Goal: Information Seeking & Learning: Learn about a topic

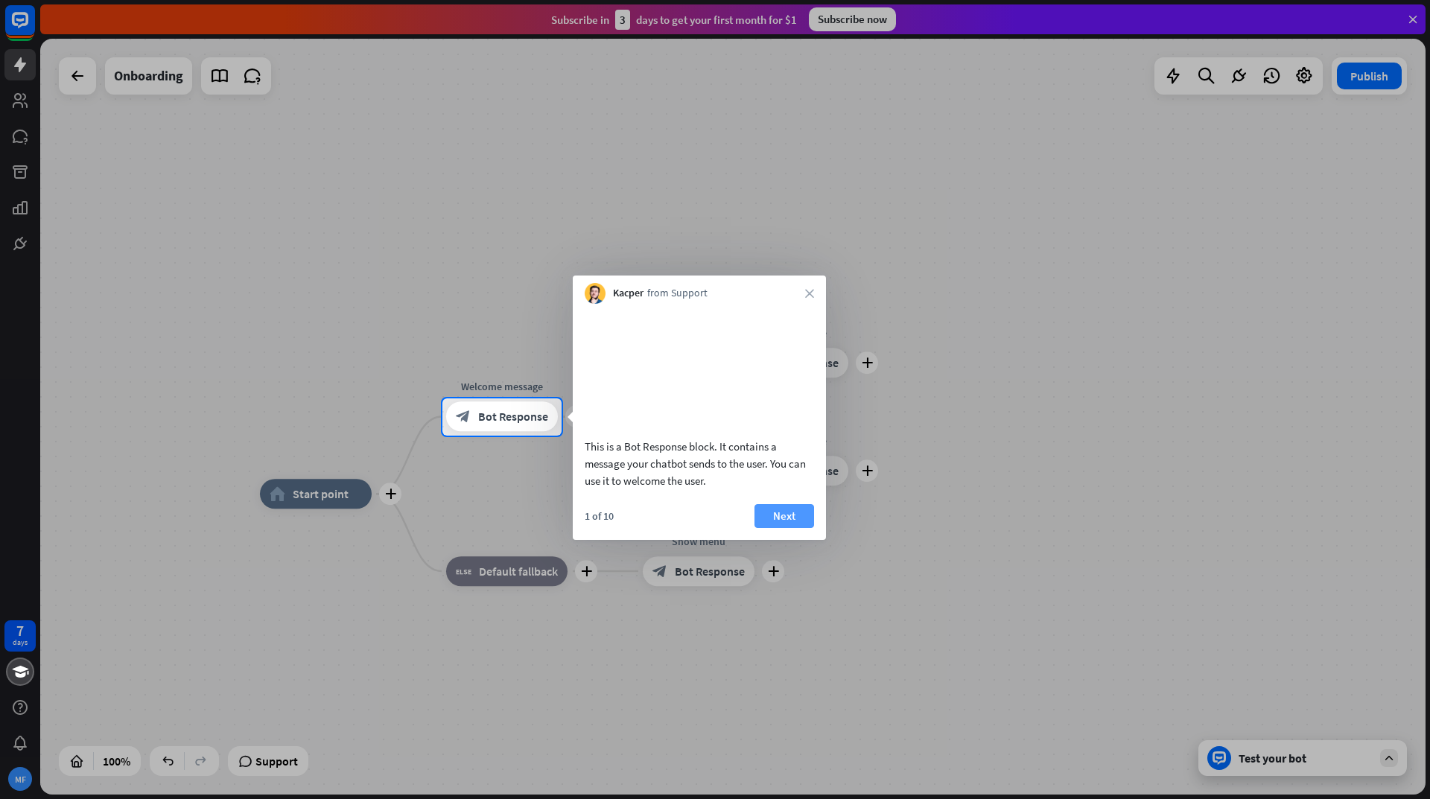
click at [796, 528] on button "Next" at bounding box center [785, 516] width 60 height 24
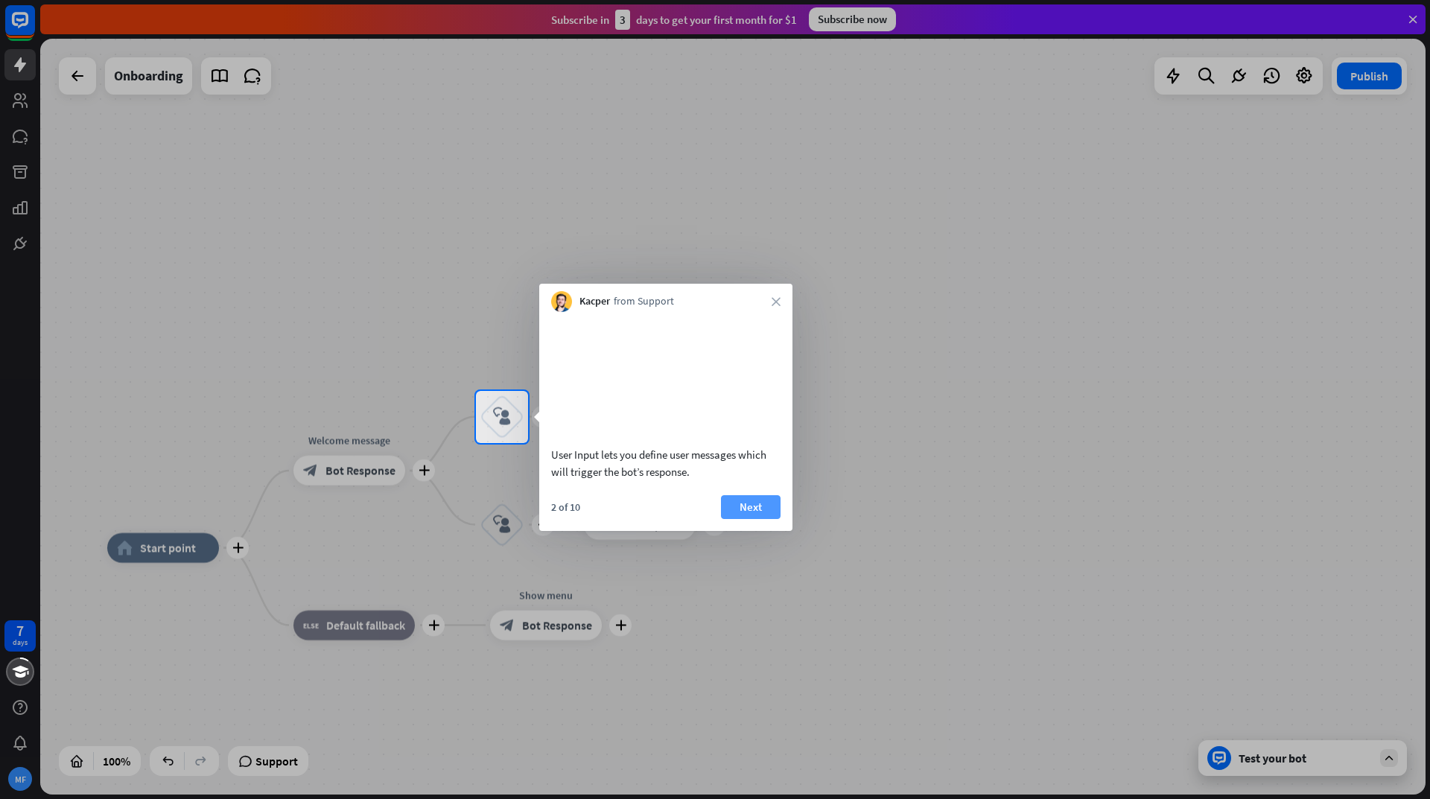
click at [758, 519] on button "Next" at bounding box center [751, 507] width 60 height 24
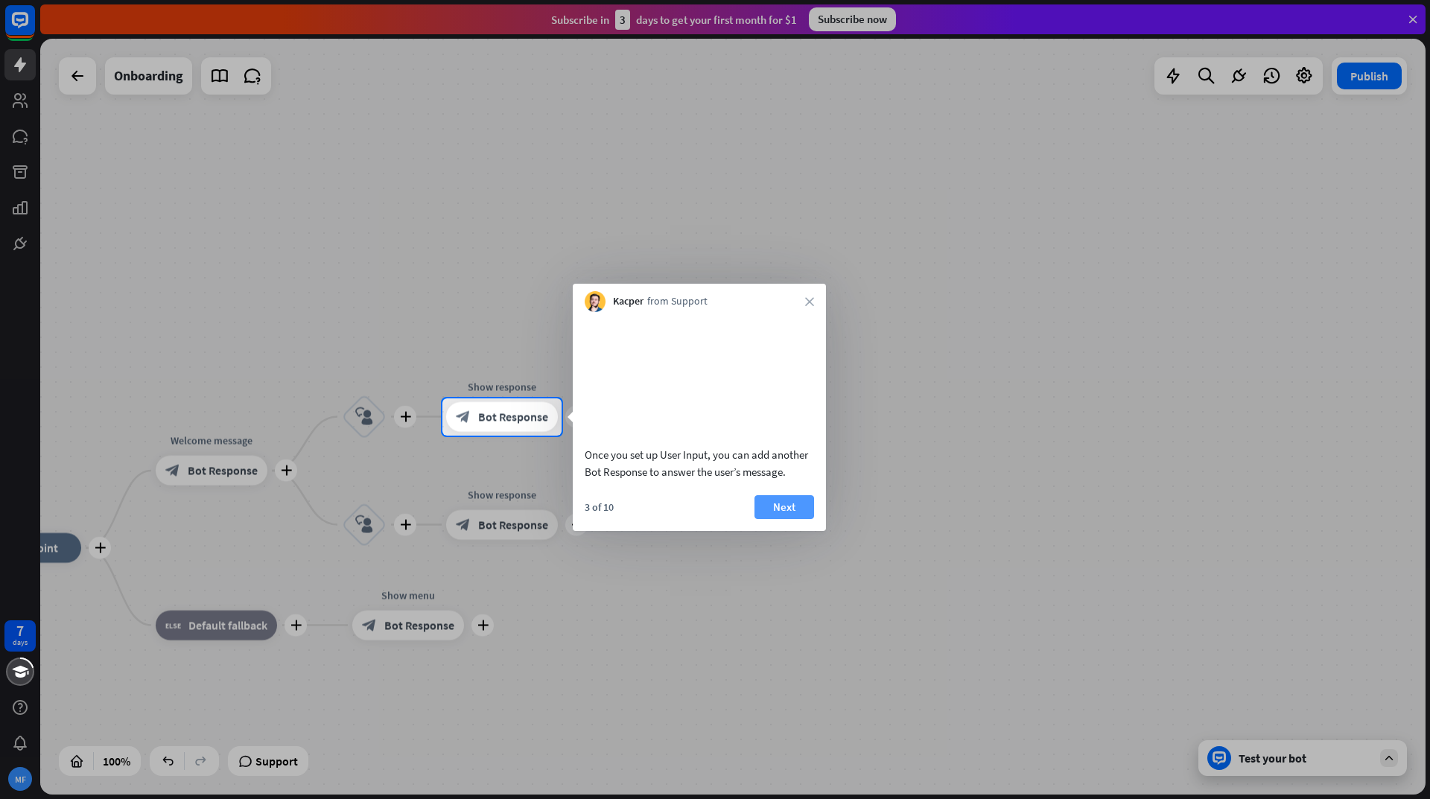
click at [788, 519] on button "Next" at bounding box center [785, 507] width 60 height 24
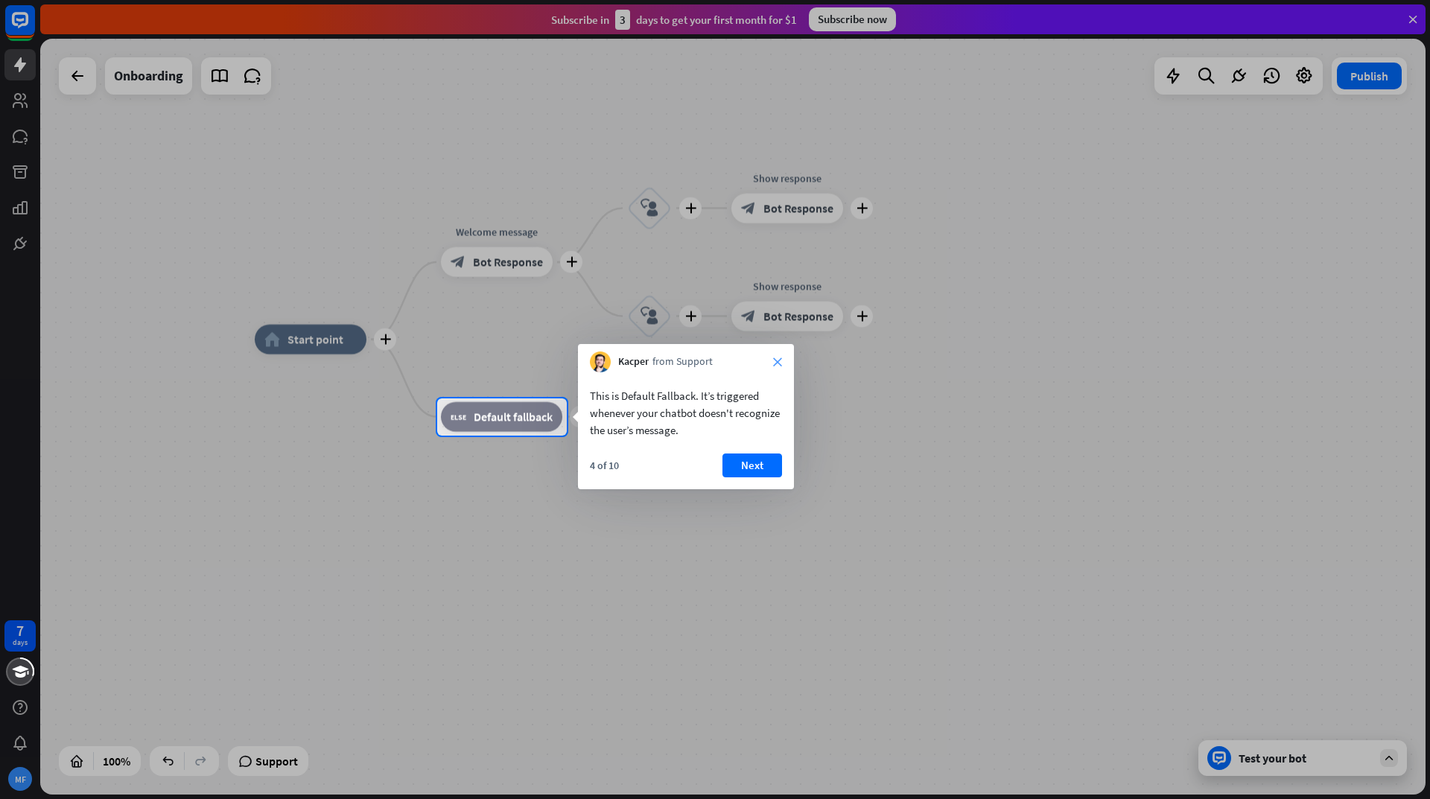
click at [777, 361] on icon "close" at bounding box center [777, 362] width 9 height 9
click at [650, 461] on button "No, stay" at bounding box center [636, 460] width 92 height 24
click at [1281, 752] on div at bounding box center [715, 618] width 1430 height 364
click at [749, 462] on button "Next" at bounding box center [753, 466] width 60 height 24
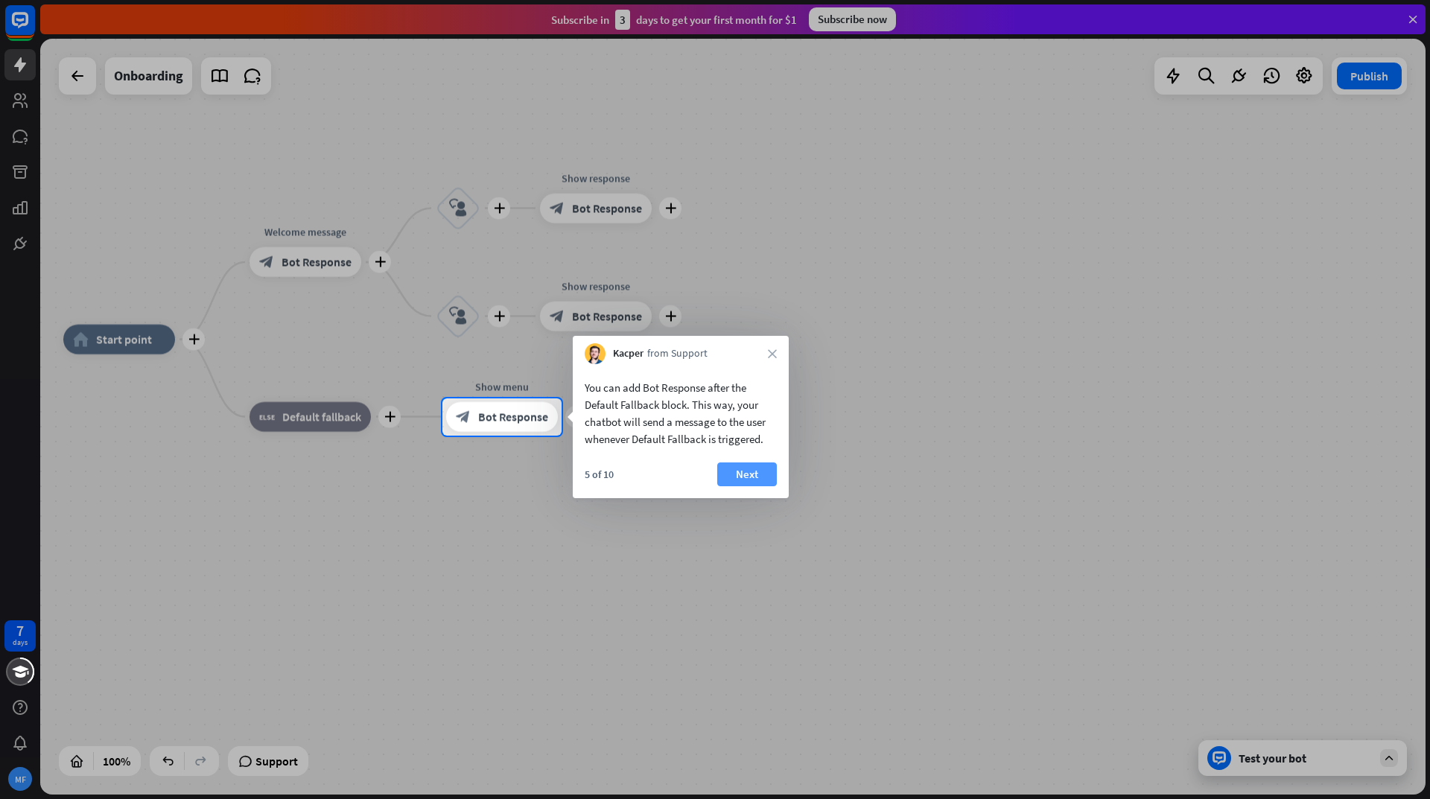
click at [736, 472] on button "Next" at bounding box center [747, 475] width 60 height 24
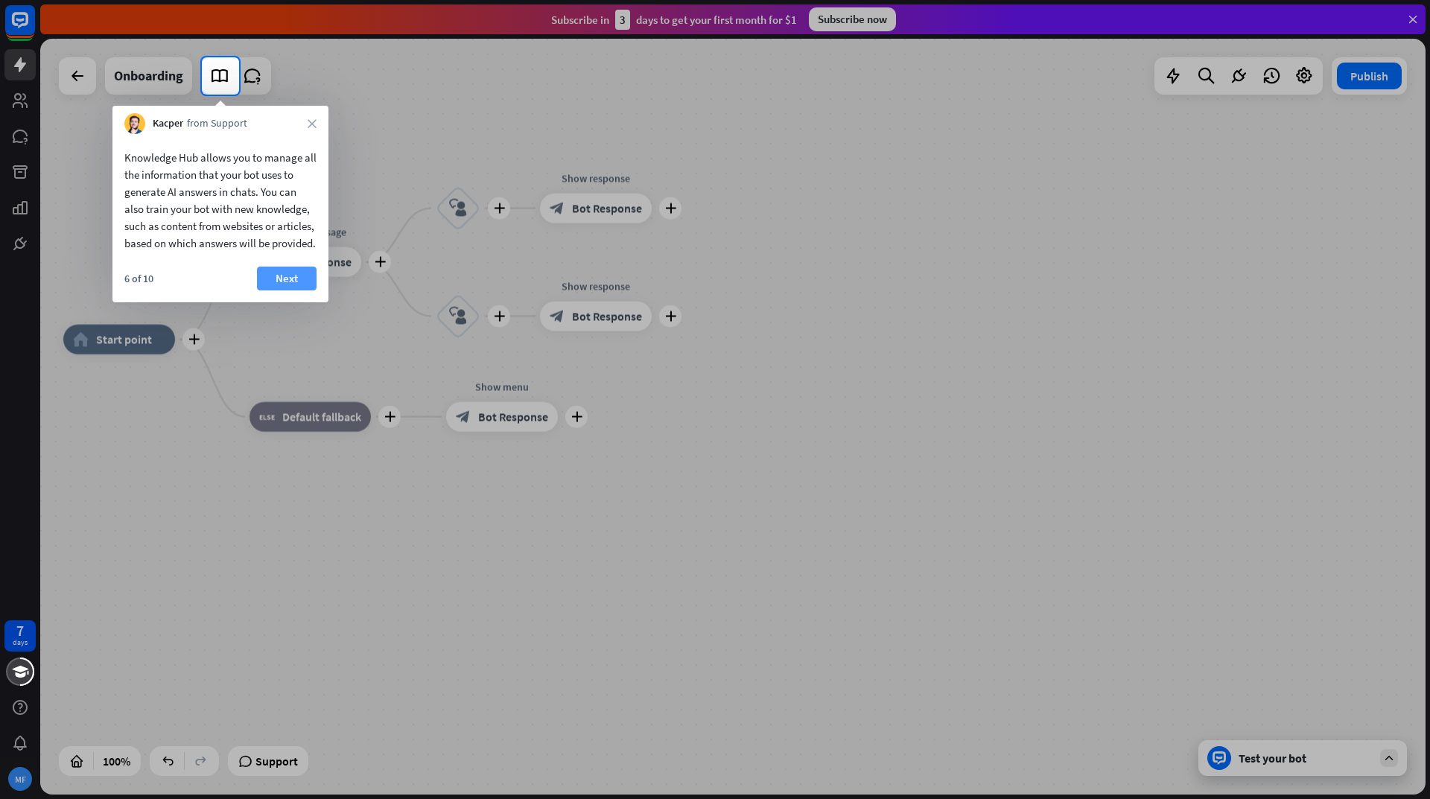
click at [296, 291] on button "Next" at bounding box center [287, 279] width 60 height 24
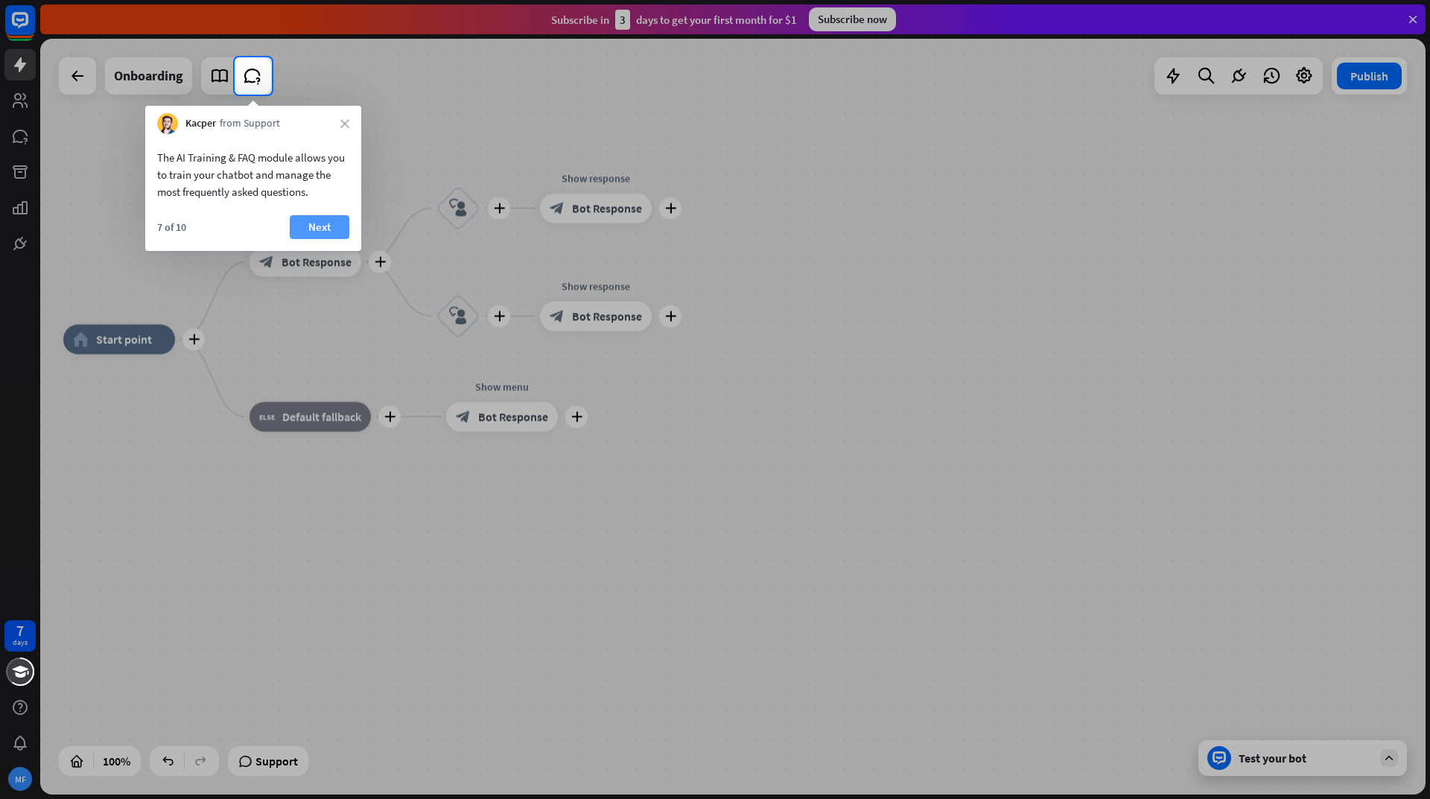
click at [314, 232] on button "Next" at bounding box center [320, 227] width 60 height 24
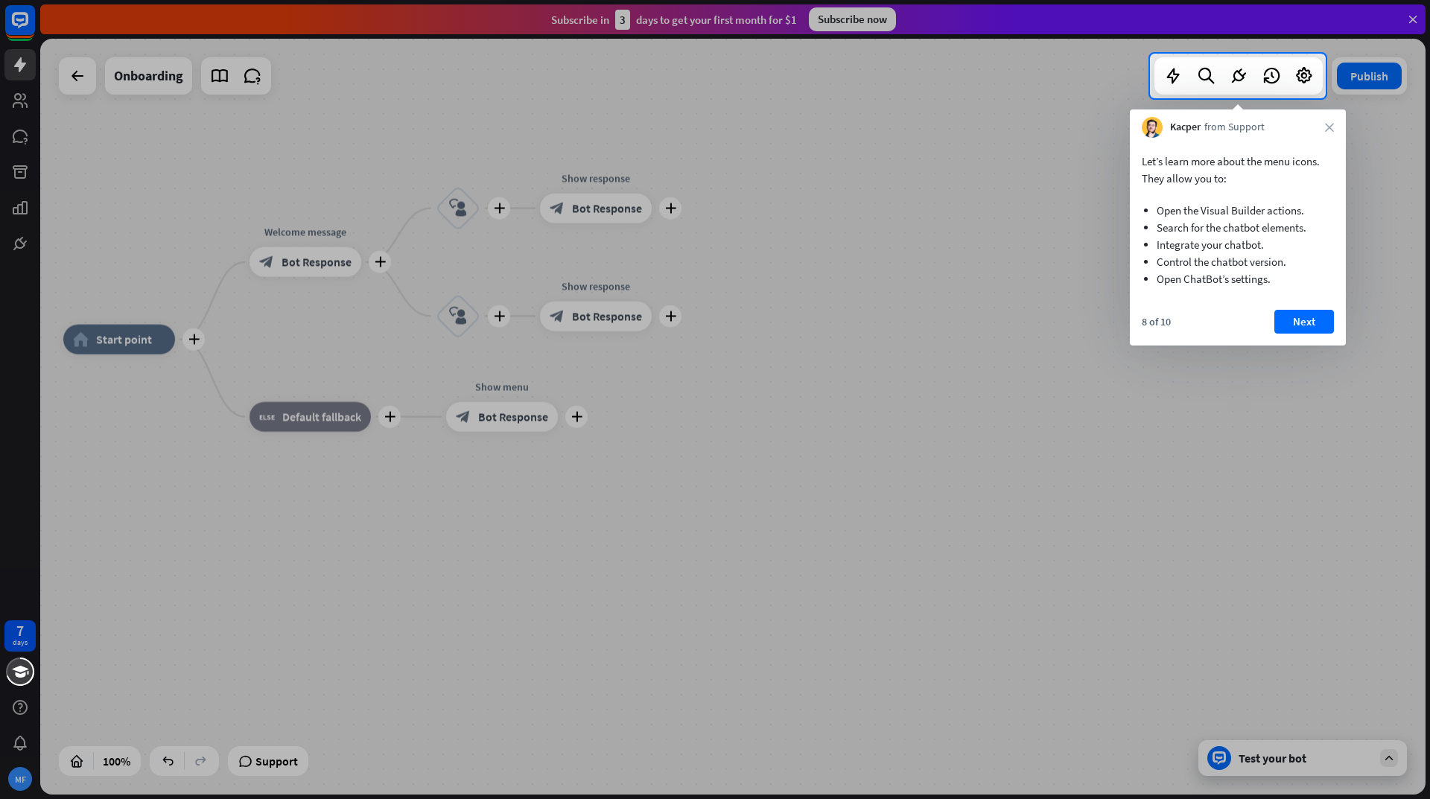
click at [1299, 325] on button "Next" at bounding box center [1305, 322] width 60 height 24
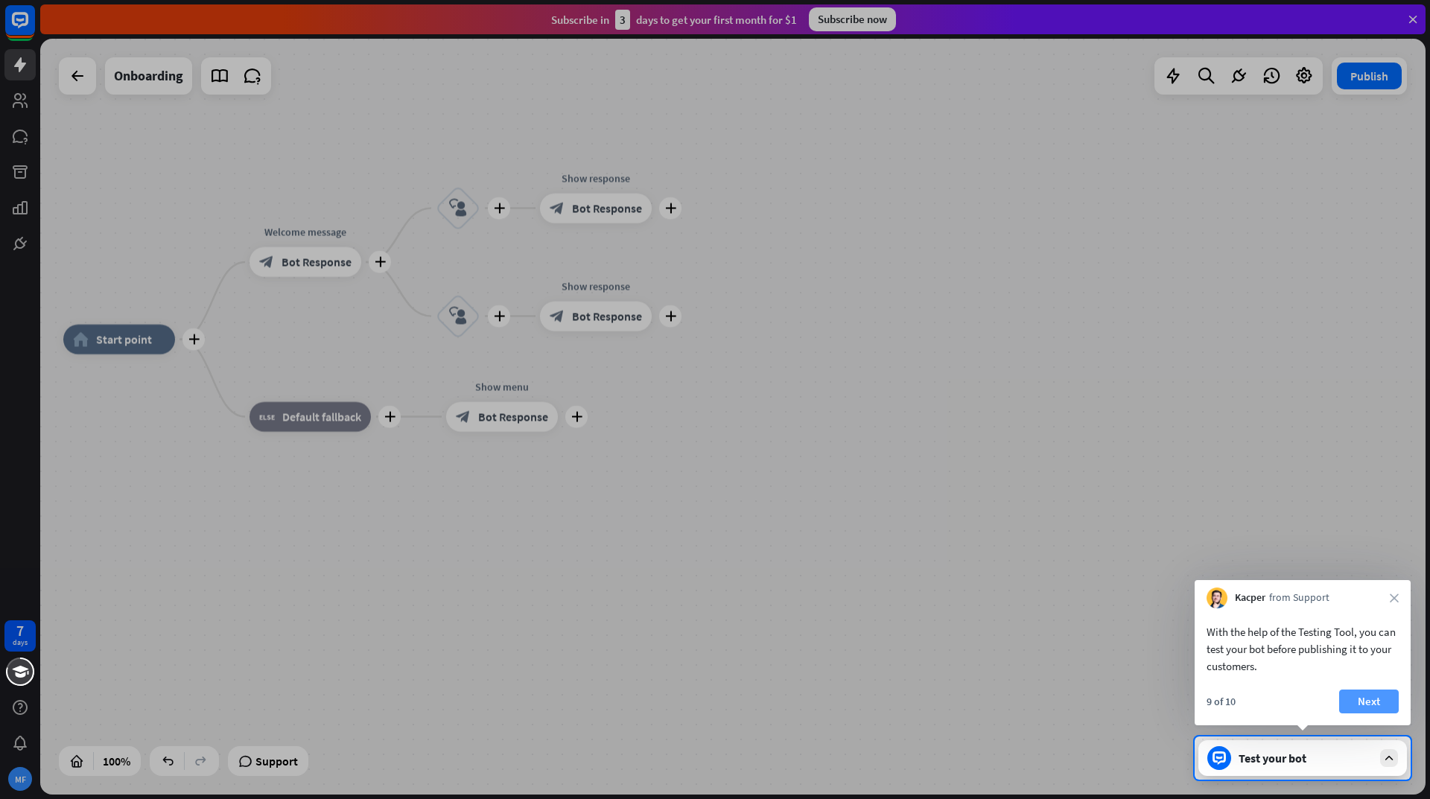
click at [1360, 705] on button "Next" at bounding box center [1369, 702] width 60 height 24
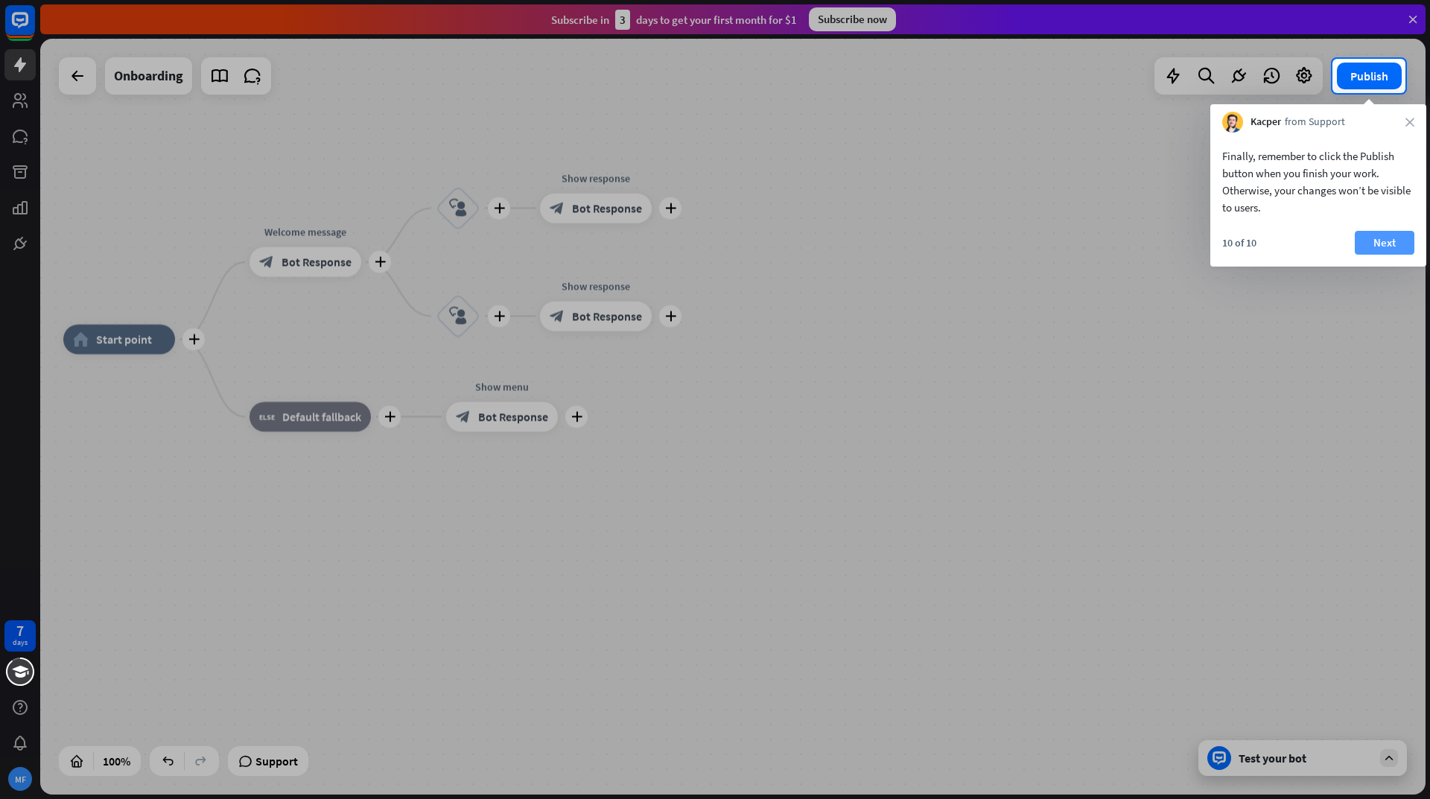
click at [1380, 241] on button "Next" at bounding box center [1385, 243] width 60 height 24
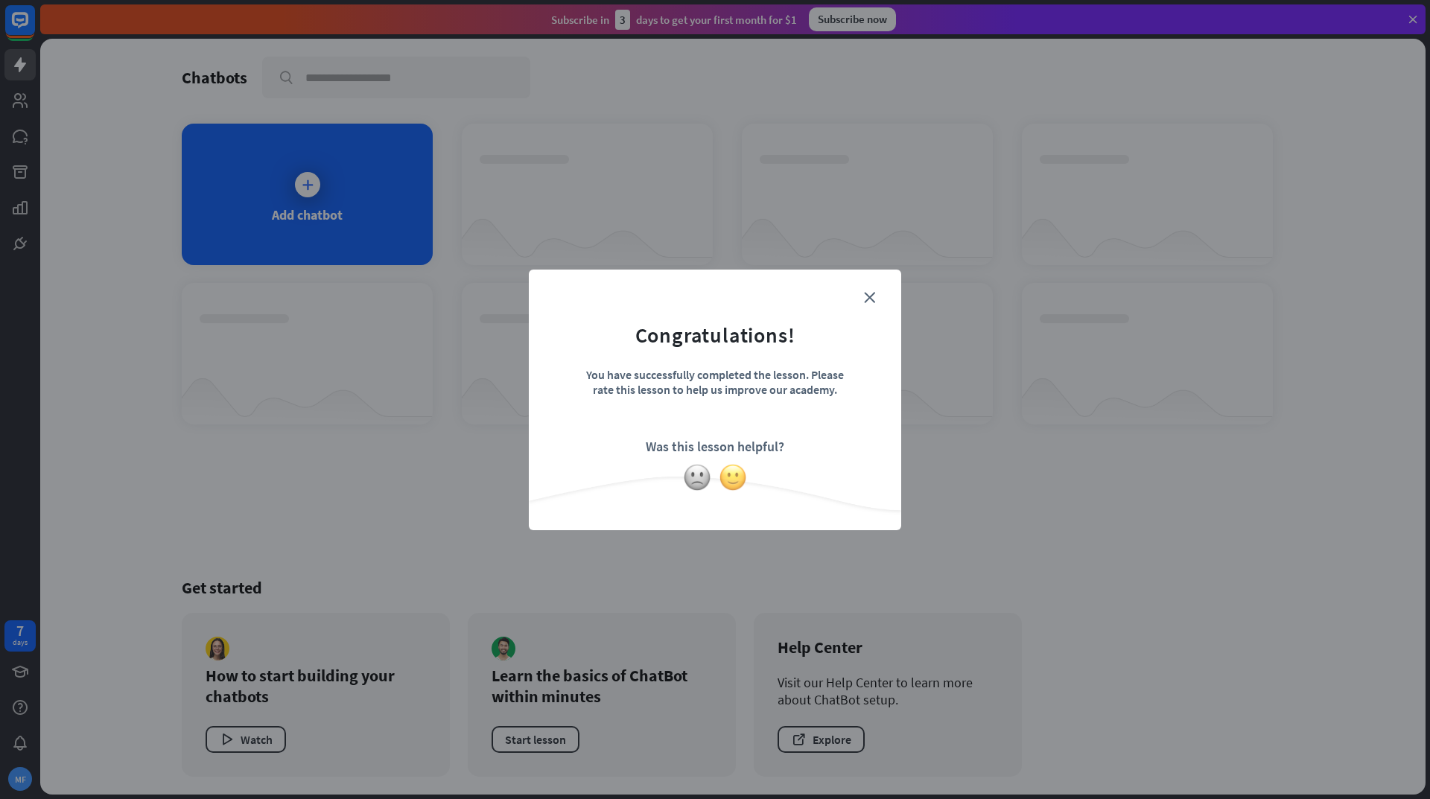
click at [729, 475] on img at bounding box center [733, 477] width 28 height 28
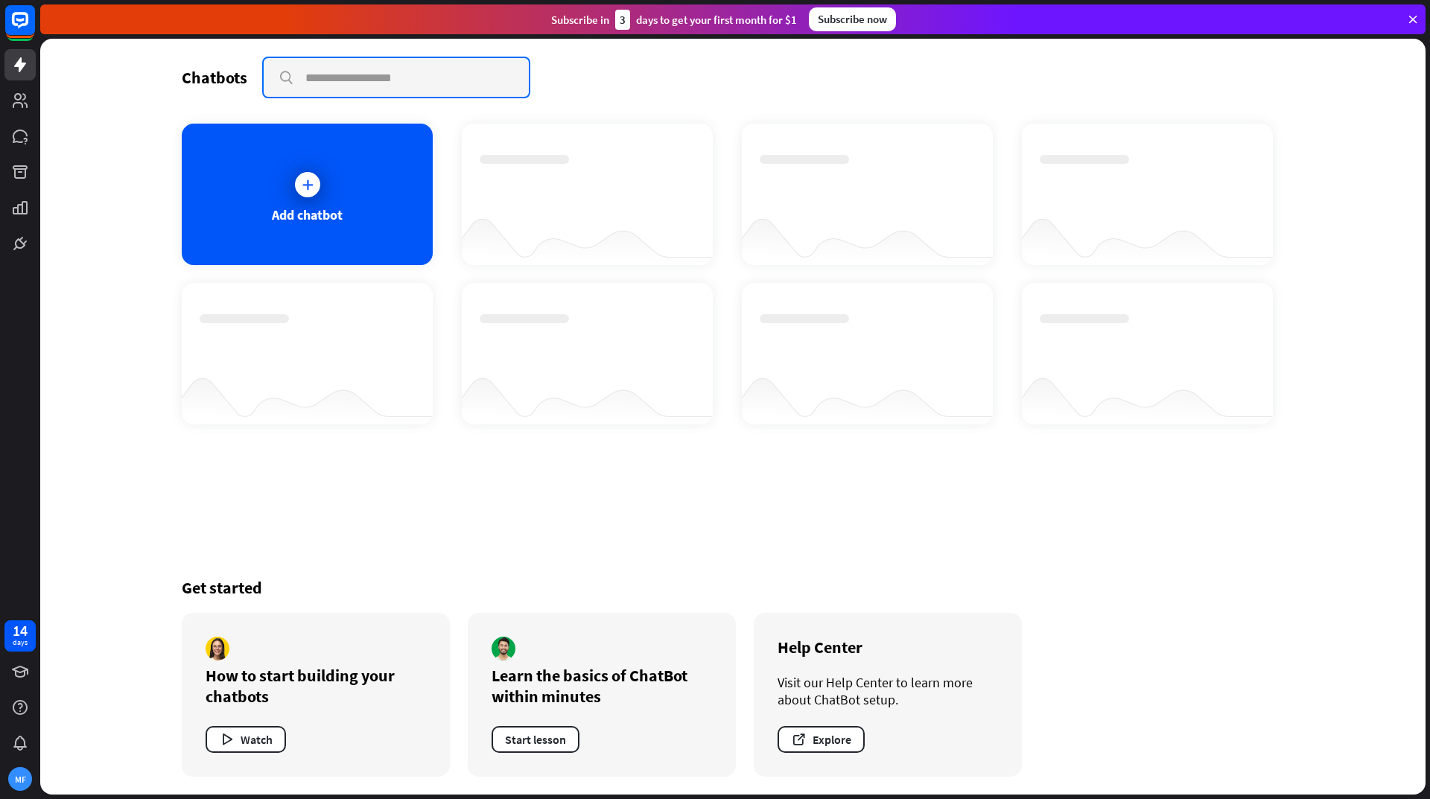
click at [323, 90] on input "text" at bounding box center [396, 77] width 265 height 39
type input "**********"
click at [313, 180] on icon at bounding box center [307, 184] width 15 height 15
